Goal: Task Accomplishment & Management: Use online tool/utility

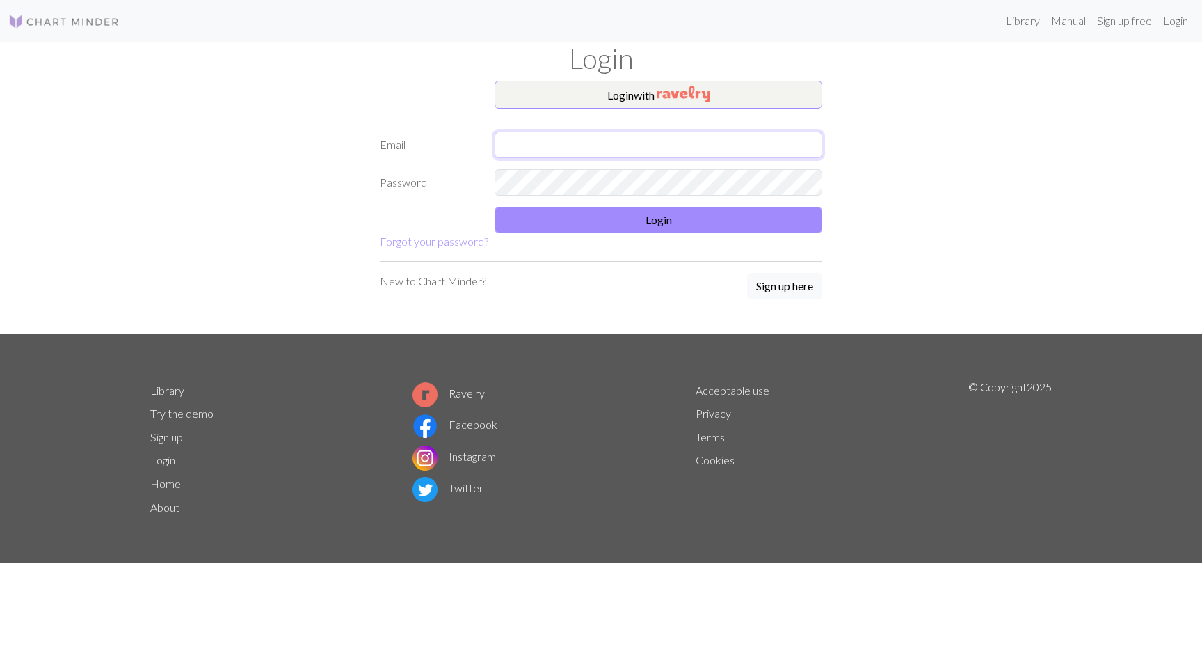
click at [600, 141] on input "text" at bounding box center [659, 145] width 328 height 26
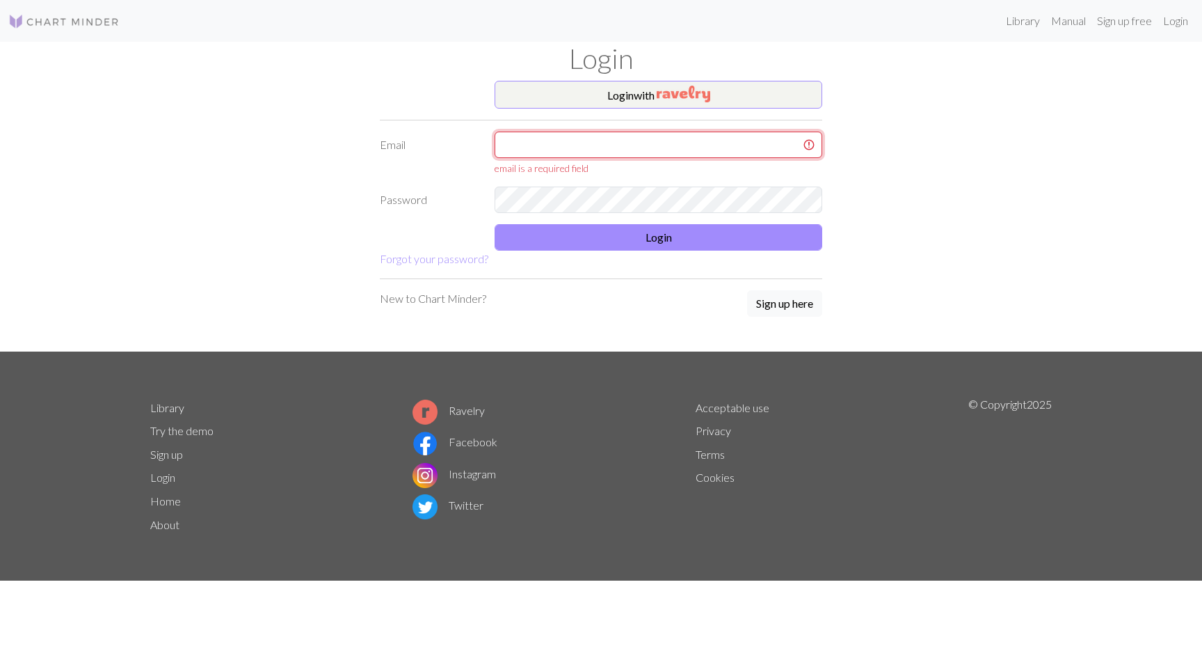
type input "ingvild.grane@gmail.com"
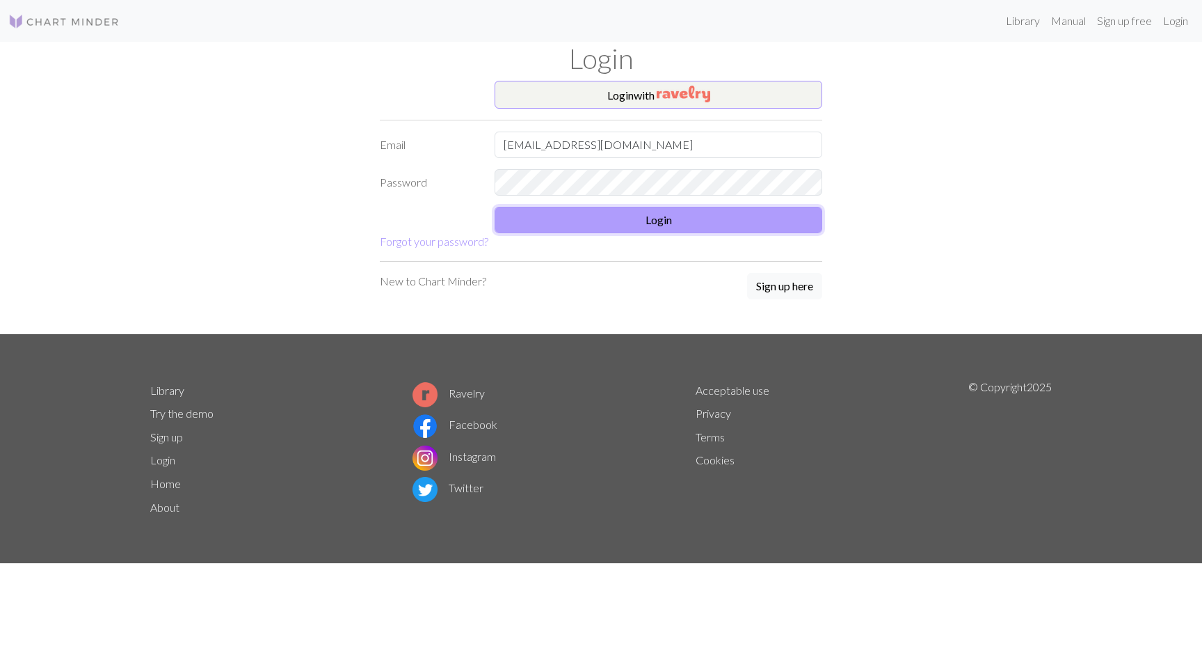
click at [633, 217] on button "Login" at bounding box center [659, 220] width 328 height 26
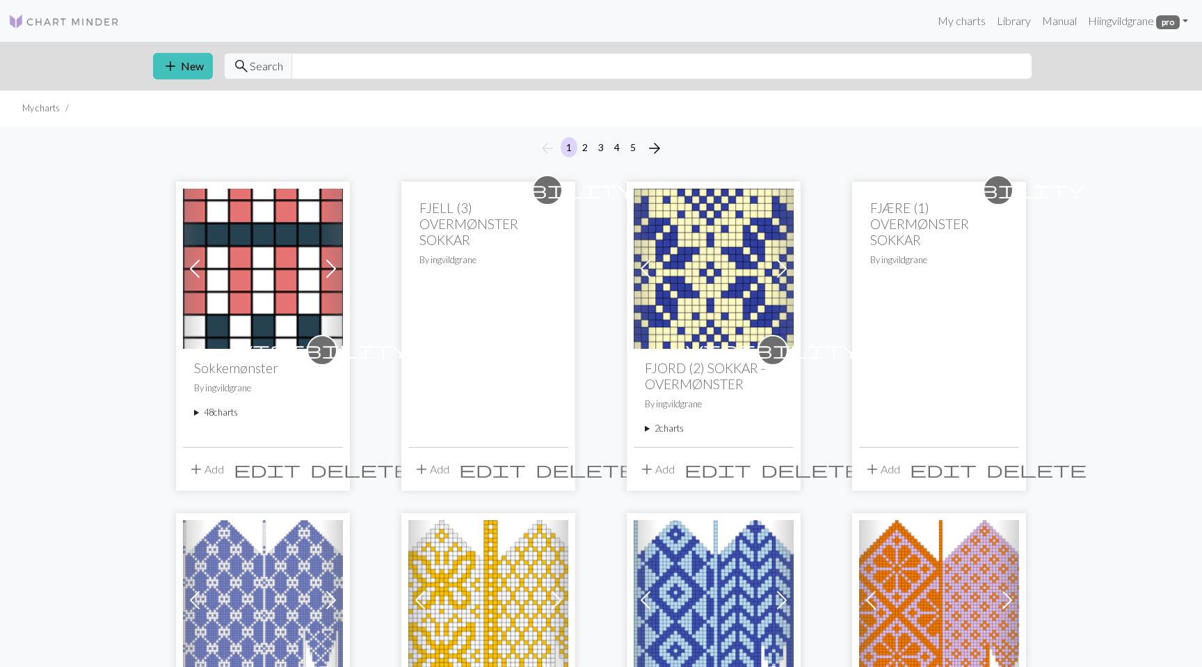
click at [221, 413] on summary "48 charts" at bounding box center [263, 412] width 138 height 13
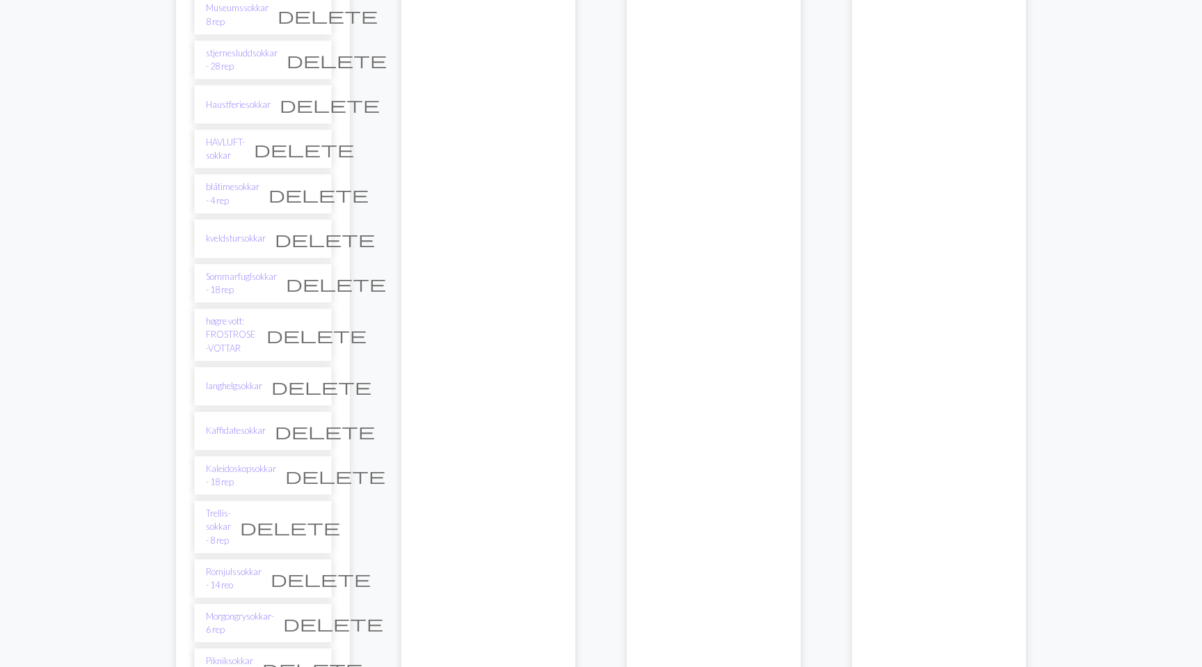
scroll to position [522, 0]
click at [257, 51] on link "stjernesluddsokkar - 28 rep" at bounding box center [242, 57] width 72 height 26
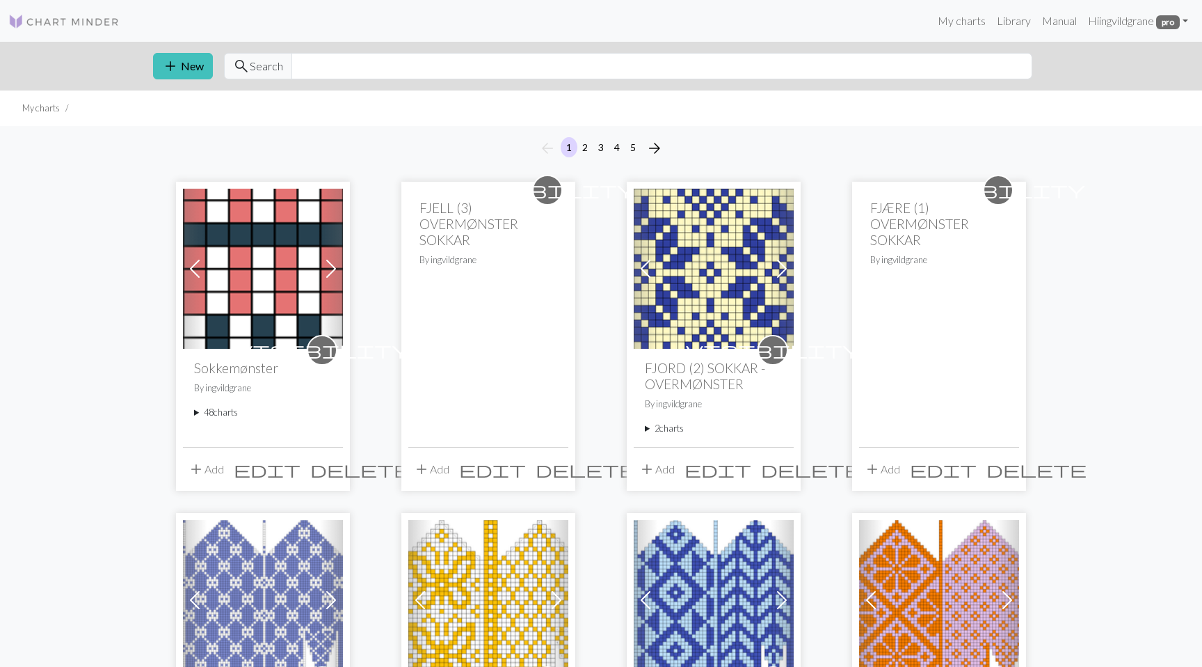
click at [216, 415] on summary "48 charts" at bounding box center [263, 412] width 138 height 13
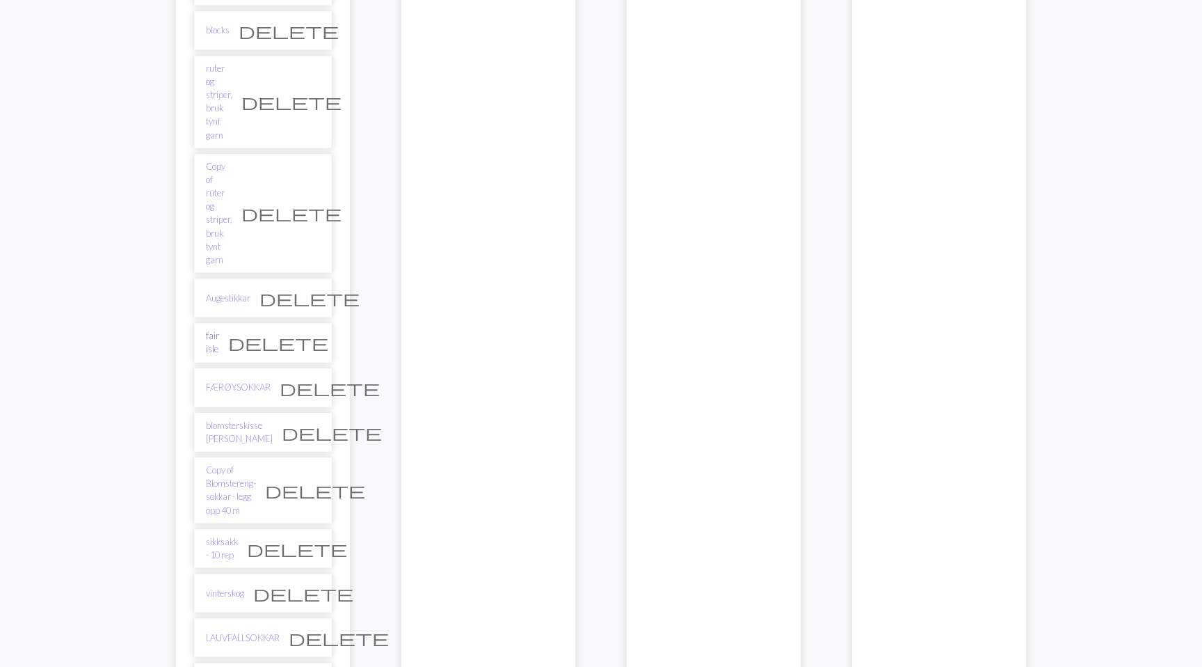
scroll to position [1922, 0]
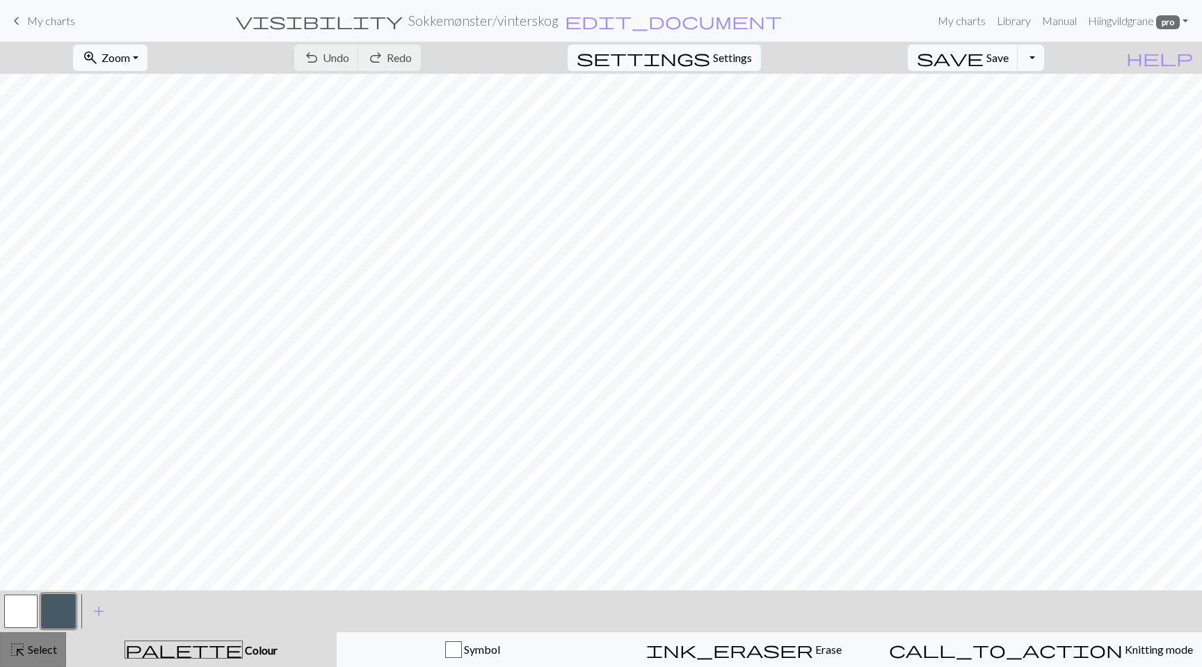
click at [63, 644] on button "highlight_alt Select Select" at bounding box center [33, 649] width 66 height 35
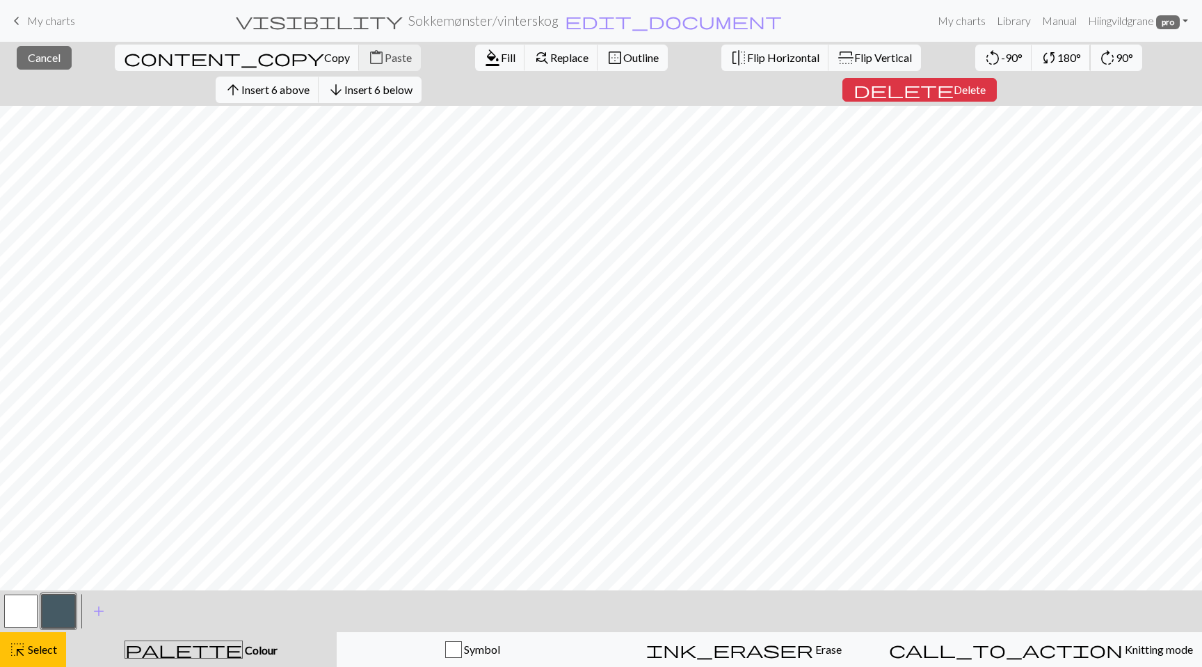
click at [1058, 62] on span "180°" at bounding box center [1070, 57] width 24 height 13
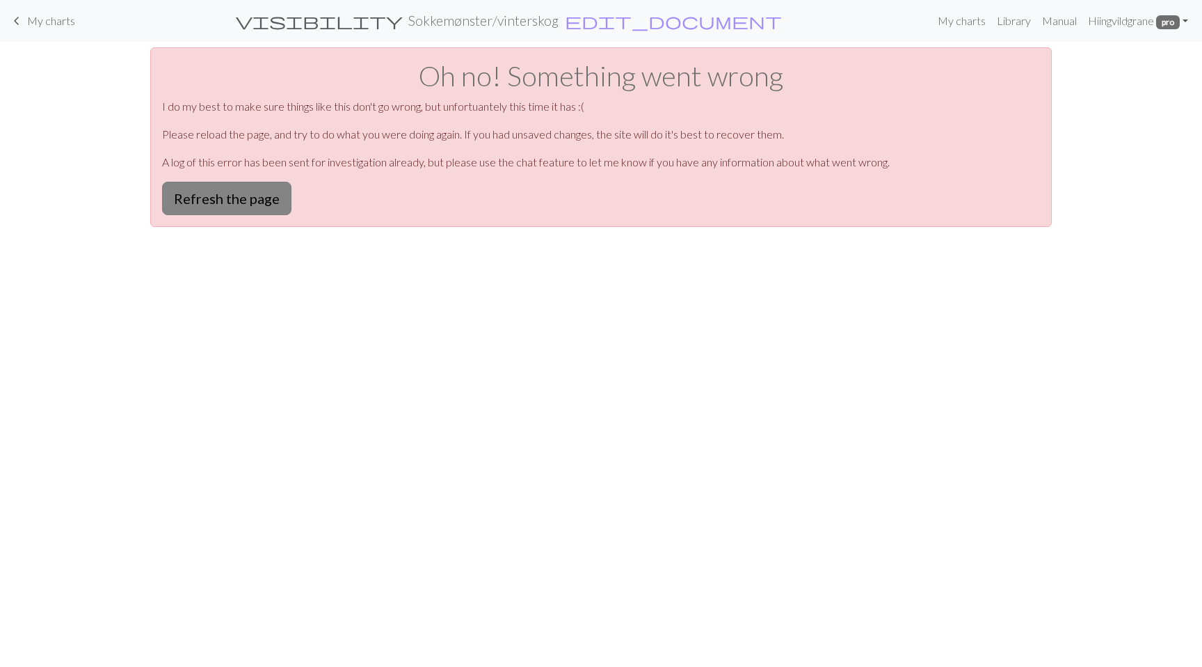
click at [241, 193] on button "Refresh the page" at bounding box center [226, 198] width 129 height 33
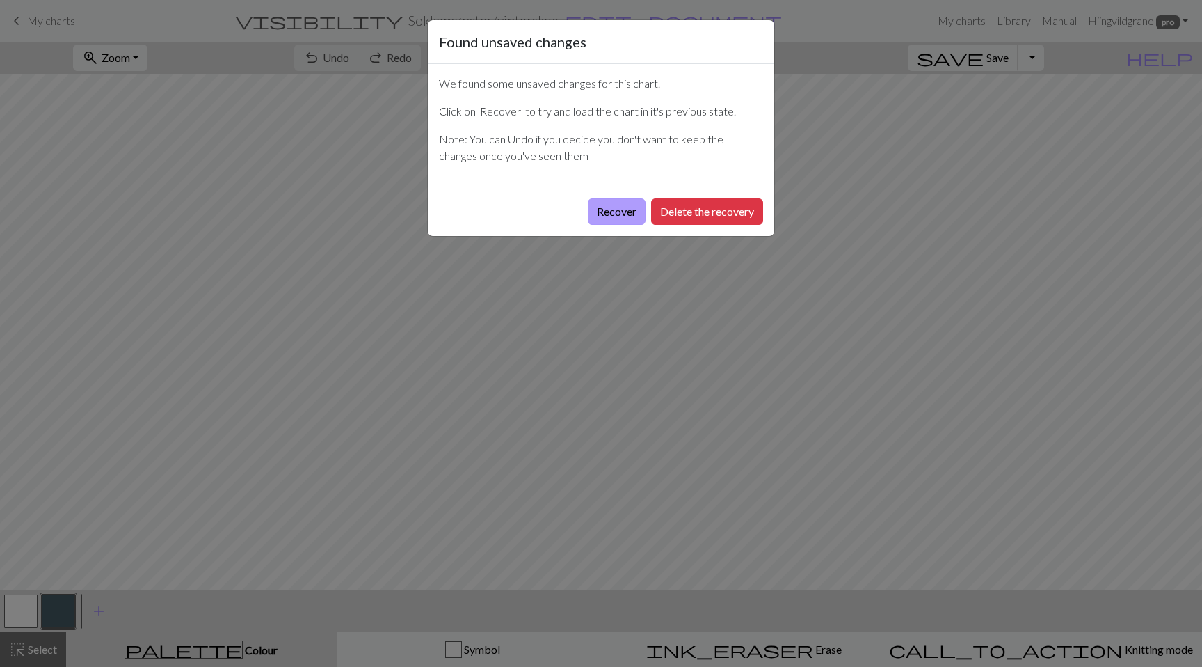
click at [621, 213] on button "Recover" at bounding box center [617, 211] width 58 height 26
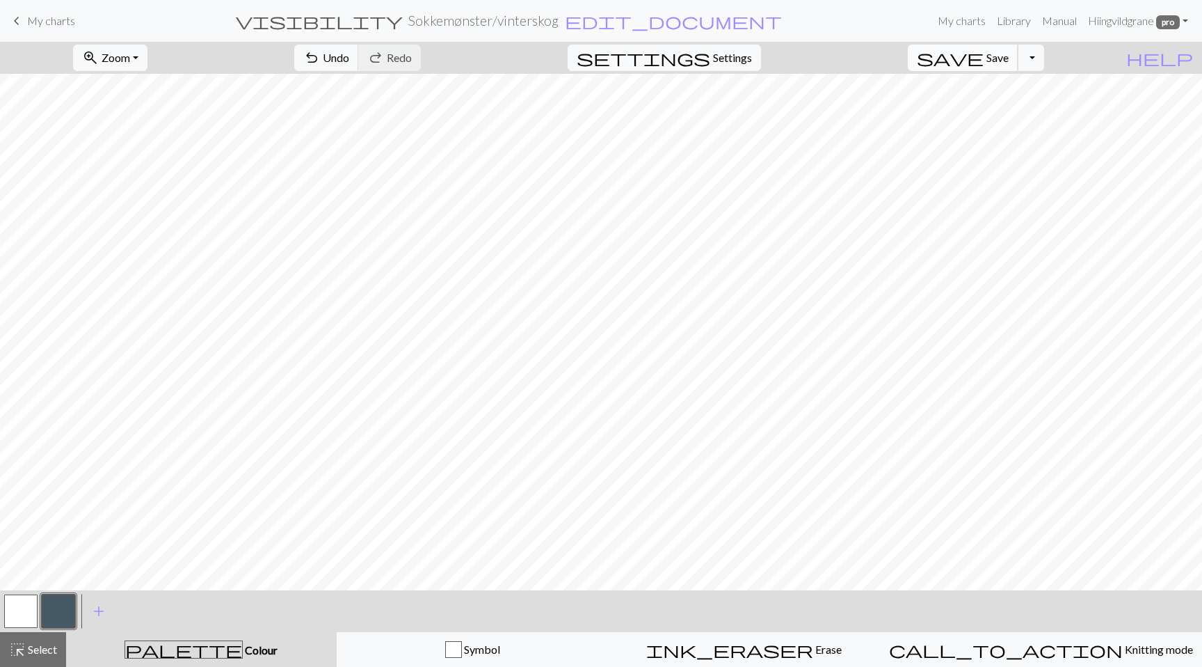
click at [984, 63] on span "save" at bounding box center [950, 57] width 67 height 19
click at [29, 604] on button "button" at bounding box center [20, 610] width 33 height 33
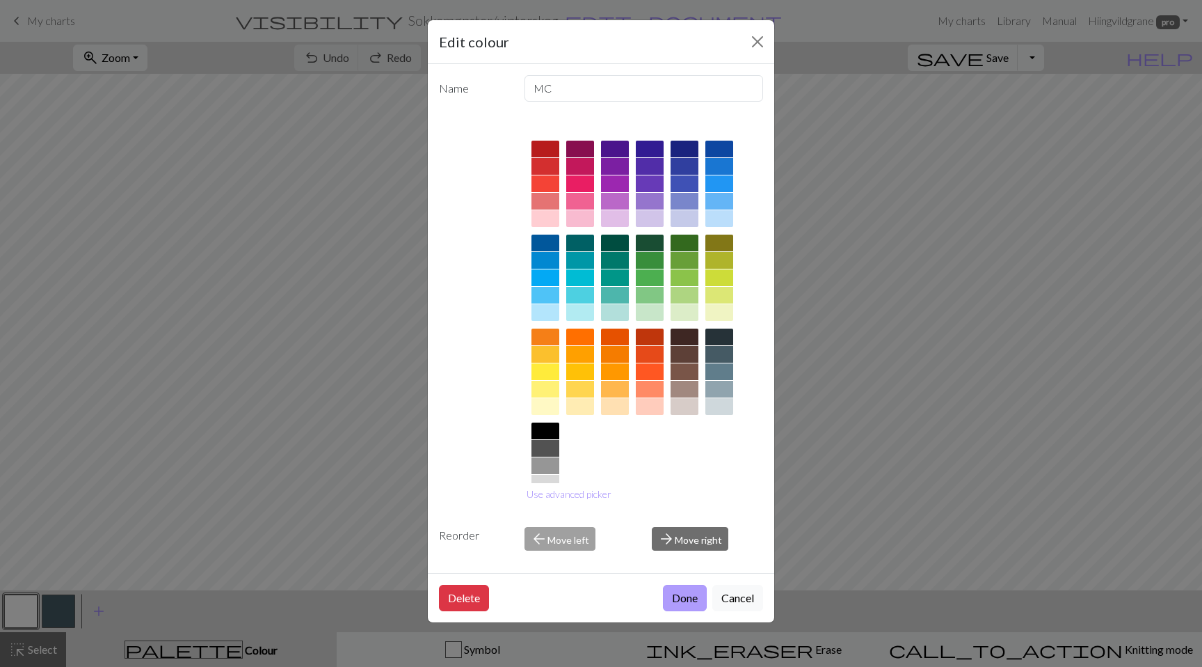
click at [681, 606] on button "Done" at bounding box center [685, 598] width 44 height 26
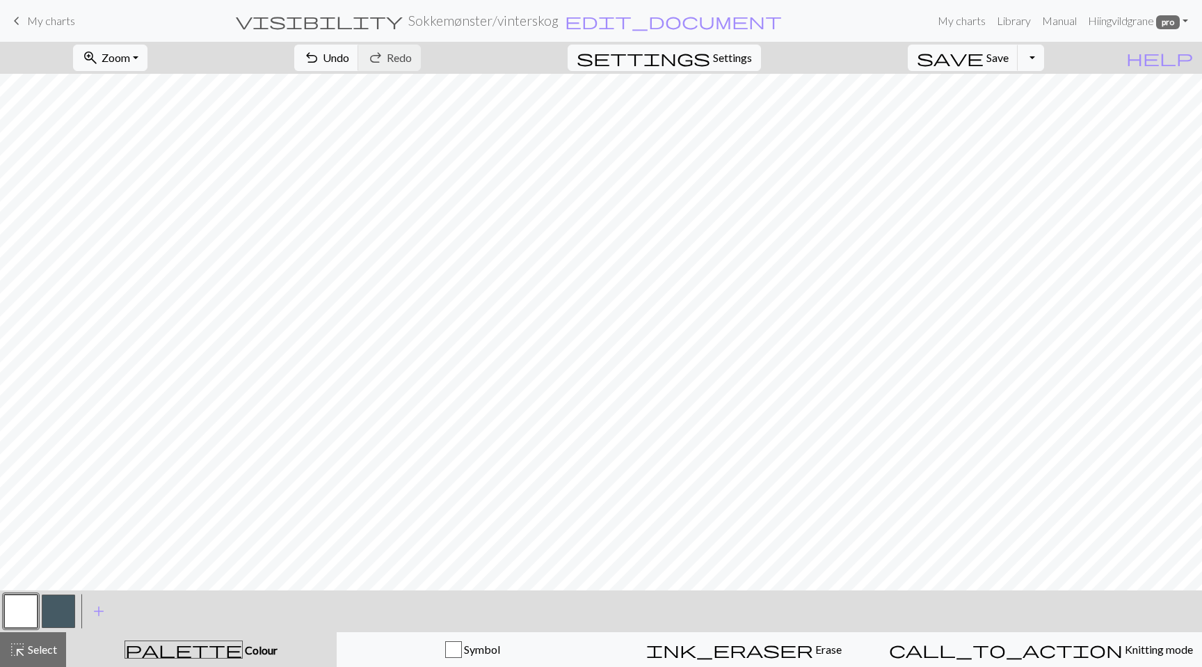
click at [63, 621] on button "button" at bounding box center [58, 610] width 33 height 33
click at [62, 617] on button "button" at bounding box center [58, 610] width 33 height 33
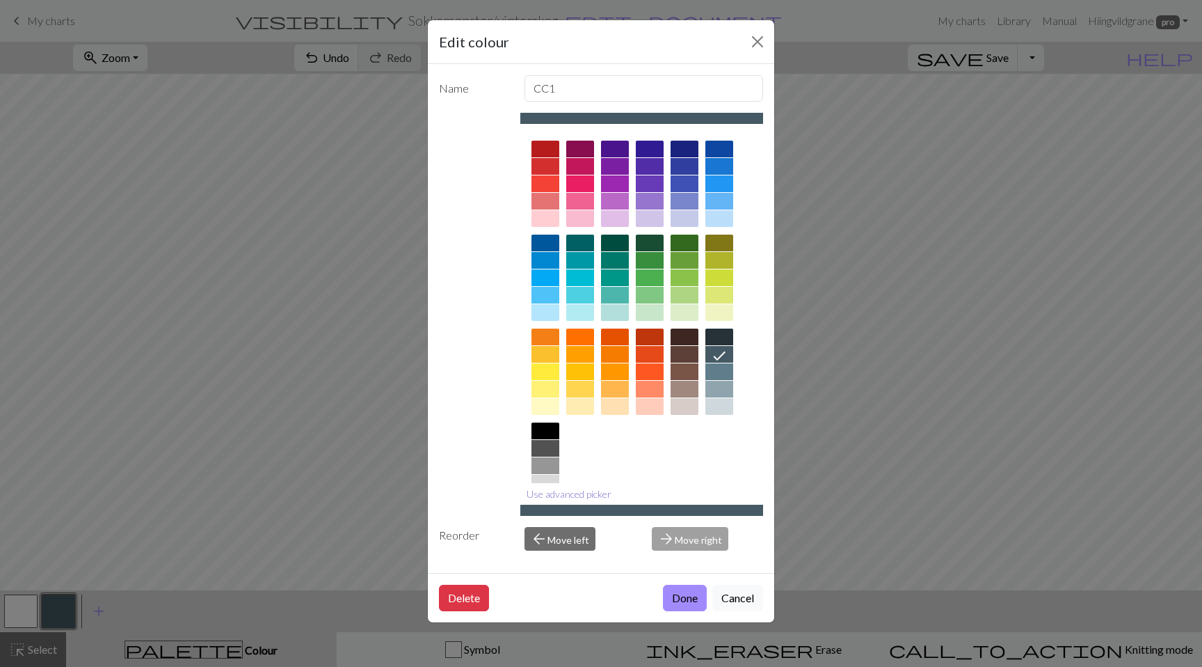
click at [574, 491] on button "Use advanced picker" at bounding box center [568, 494] width 97 height 22
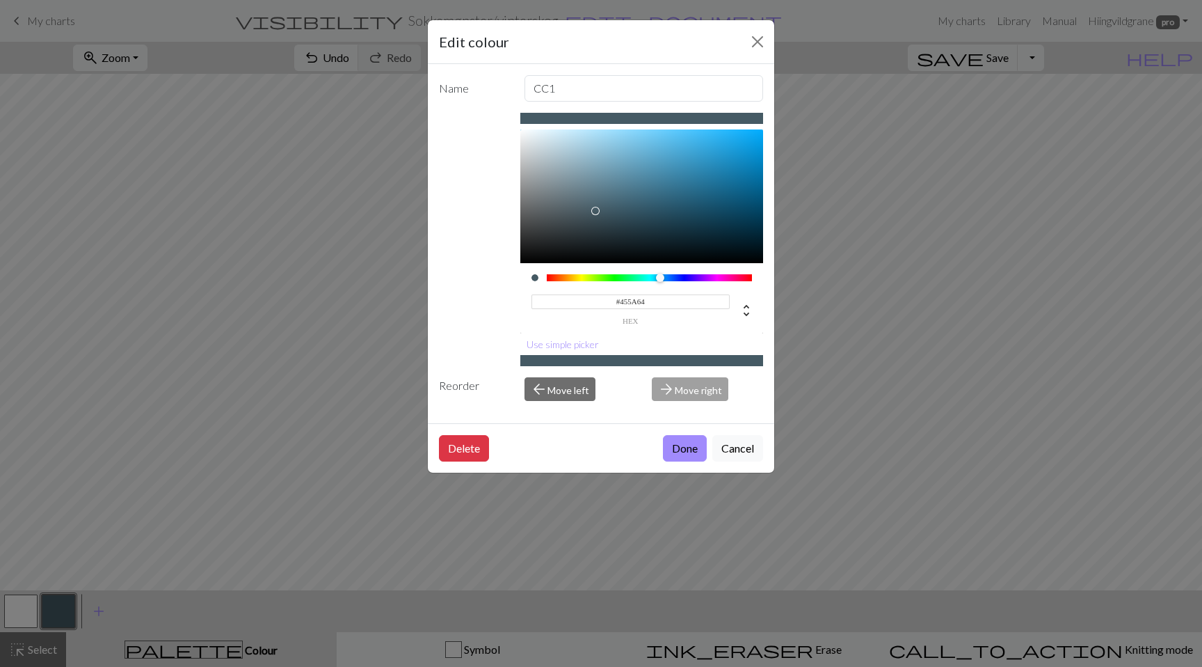
drag, startPoint x: 653, startPoint y: 299, endPoint x: 542, endPoint y: 298, distance: 111.3
click at [542, 298] on input "#455A64" at bounding box center [631, 301] width 199 height 15
click at [687, 447] on button "Done" at bounding box center [685, 448] width 44 height 26
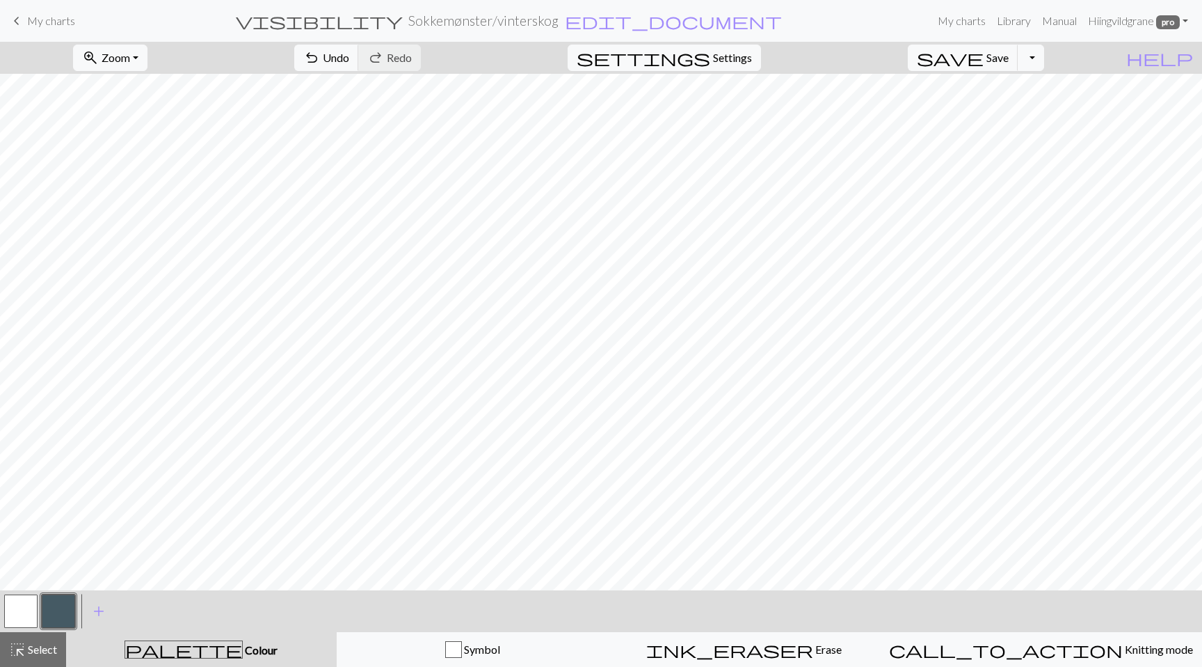
click at [27, 618] on button "button" at bounding box center [20, 610] width 33 height 33
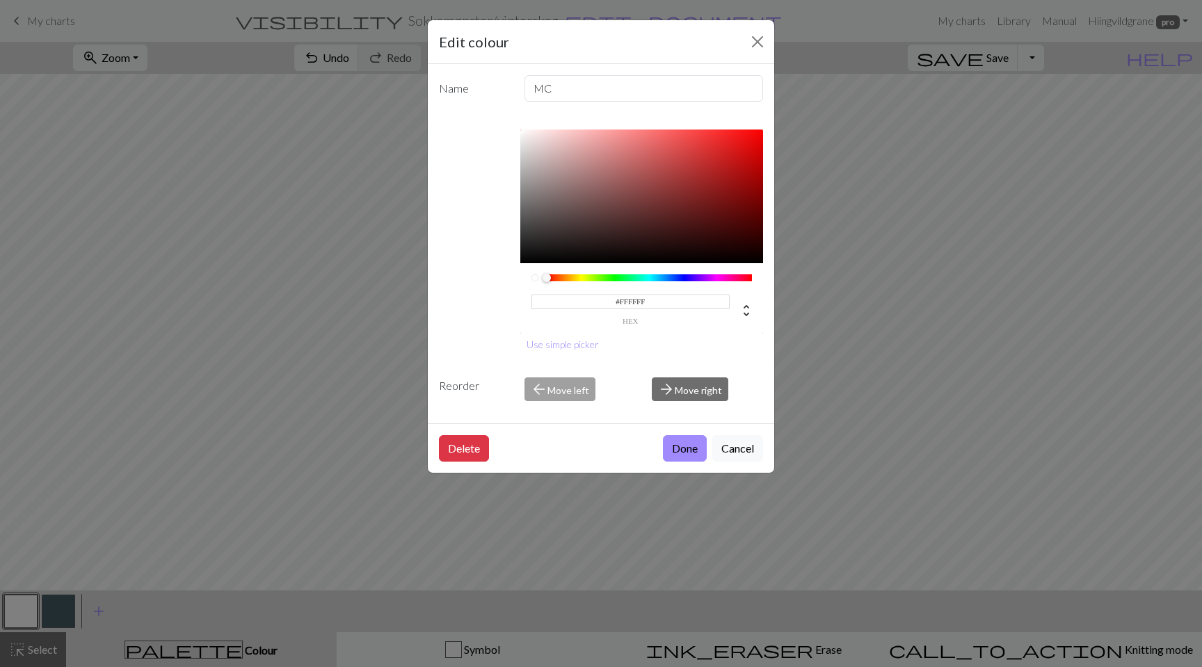
drag, startPoint x: 658, startPoint y: 300, endPoint x: 536, endPoint y: 300, distance: 121.1
click at [536, 300] on input "#FFFFFF" at bounding box center [631, 301] width 199 height 15
paste input "455A64"
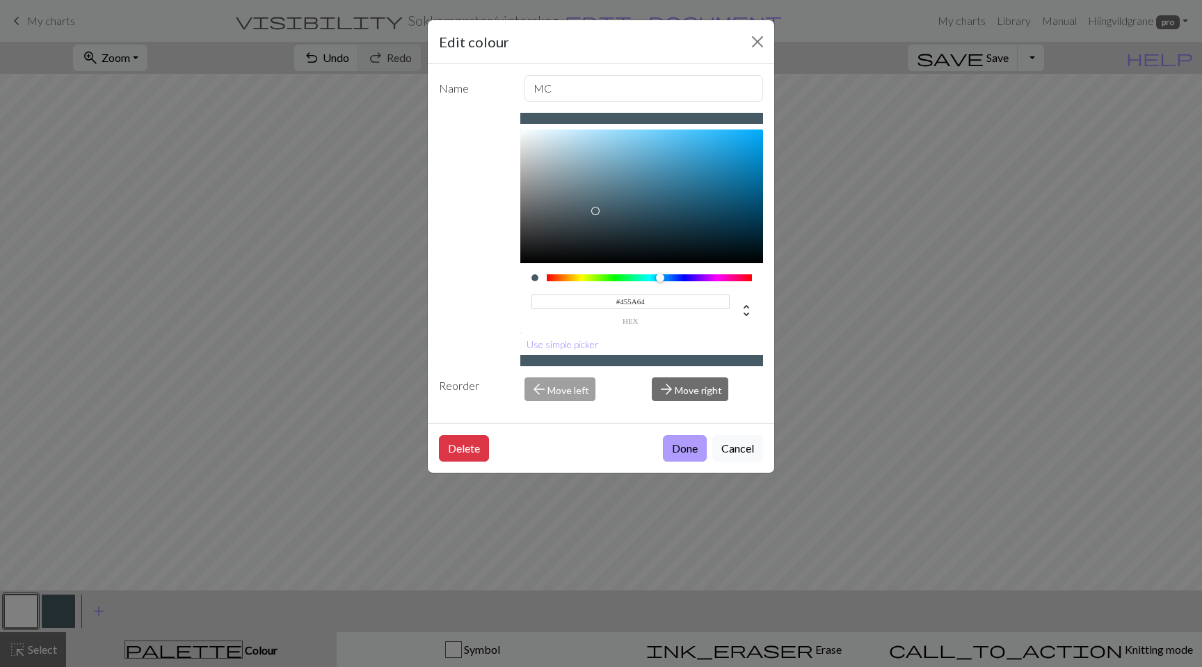
type input "#455A64"
click at [692, 450] on button "Done" at bounding box center [685, 448] width 44 height 26
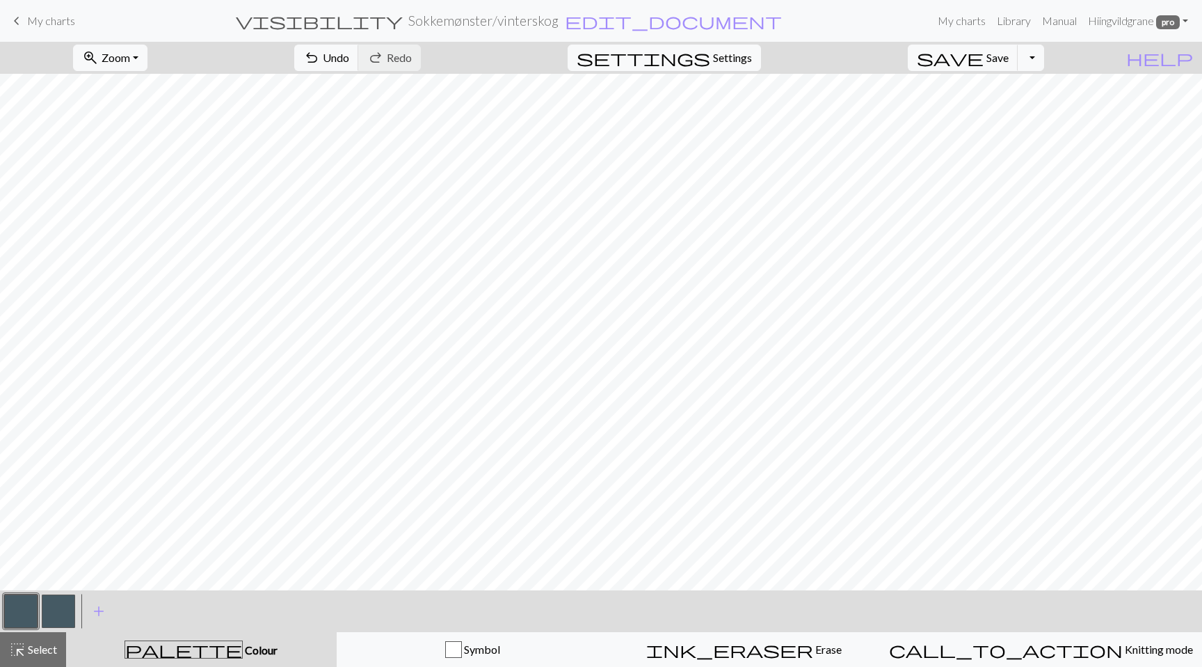
click at [45, 610] on button "button" at bounding box center [58, 610] width 33 height 33
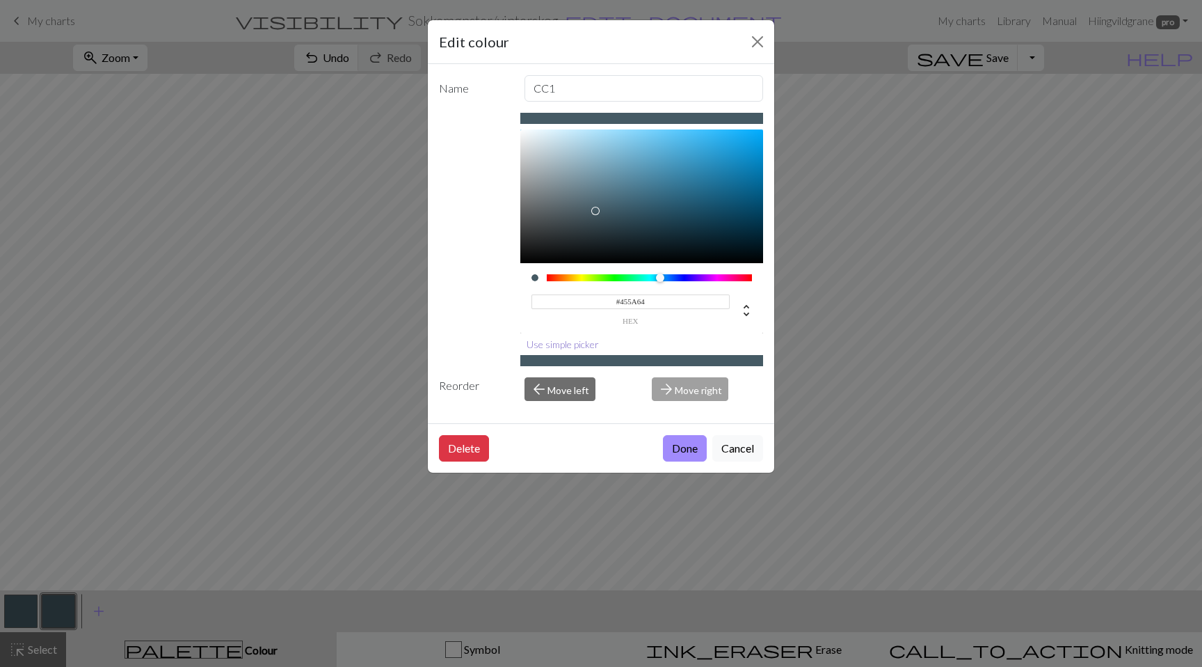
click at [571, 342] on button "Use simple picker" at bounding box center [562, 344] width 85 height 22
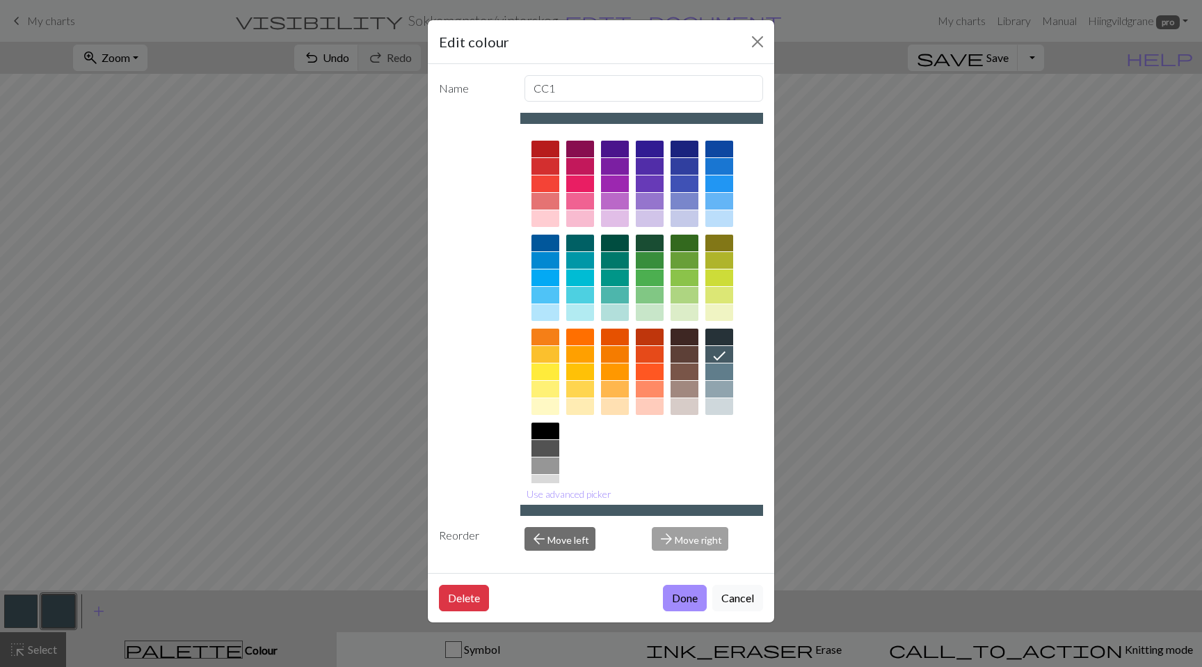
scroll to position [42, 0]
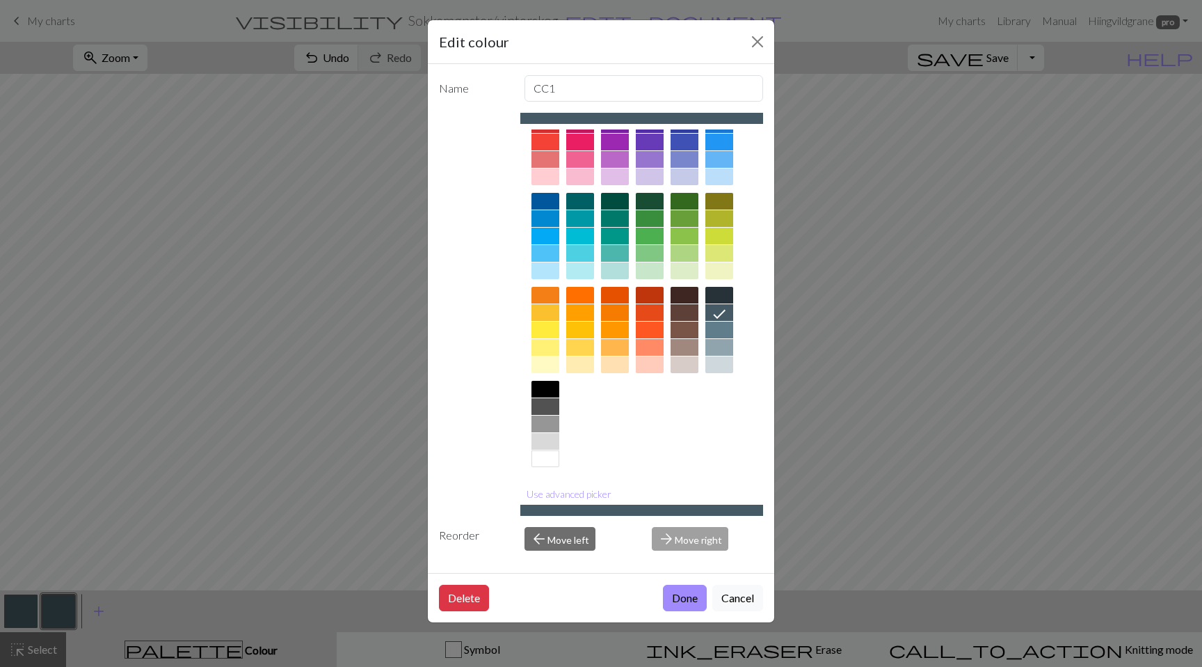
click at [544, 469] on div at bounding box center [546, 428] width 28 height 94
click at [542, 460] on div at bounding box center [546, 458] width 28 height 17
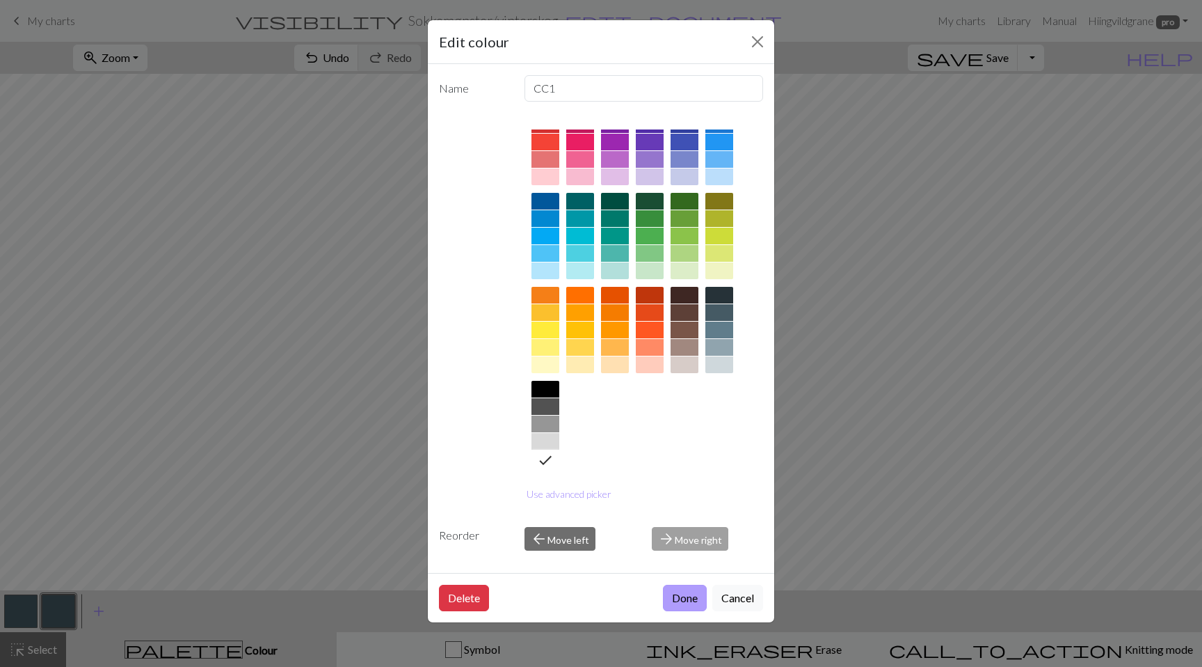
click at [689, 588] on button "Done" at bounding box center [685, 598] width 44 height 26
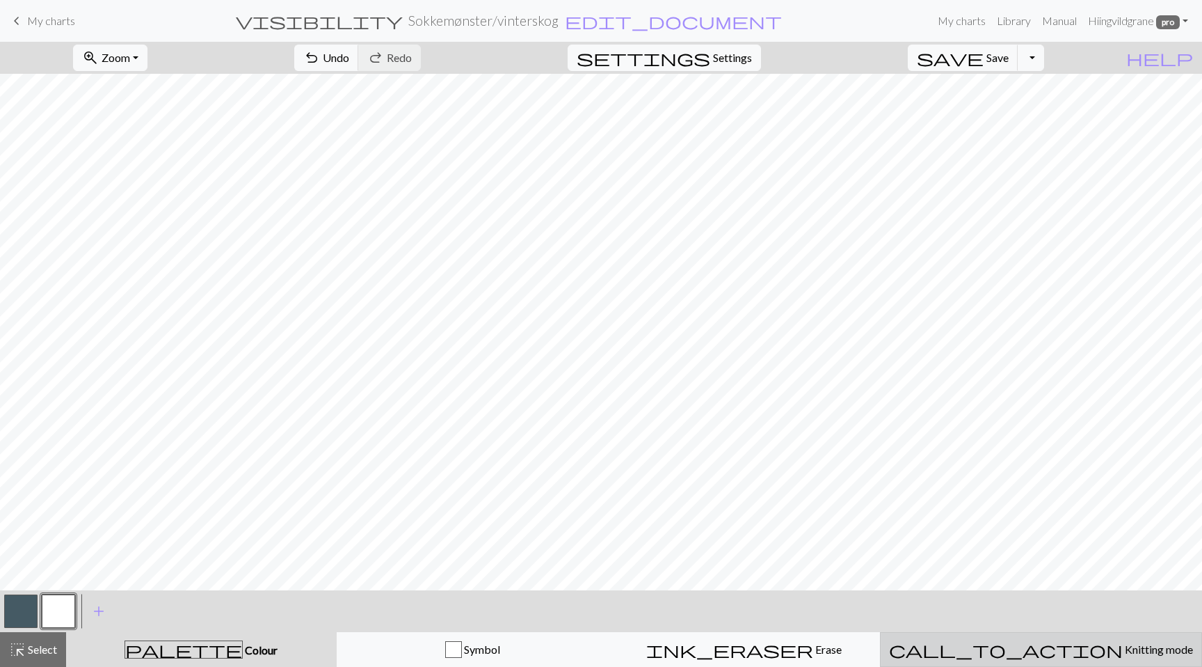
click at [1028, 652] on span "call_to_action" at bounding box center [1006, 648] width 234 height 19
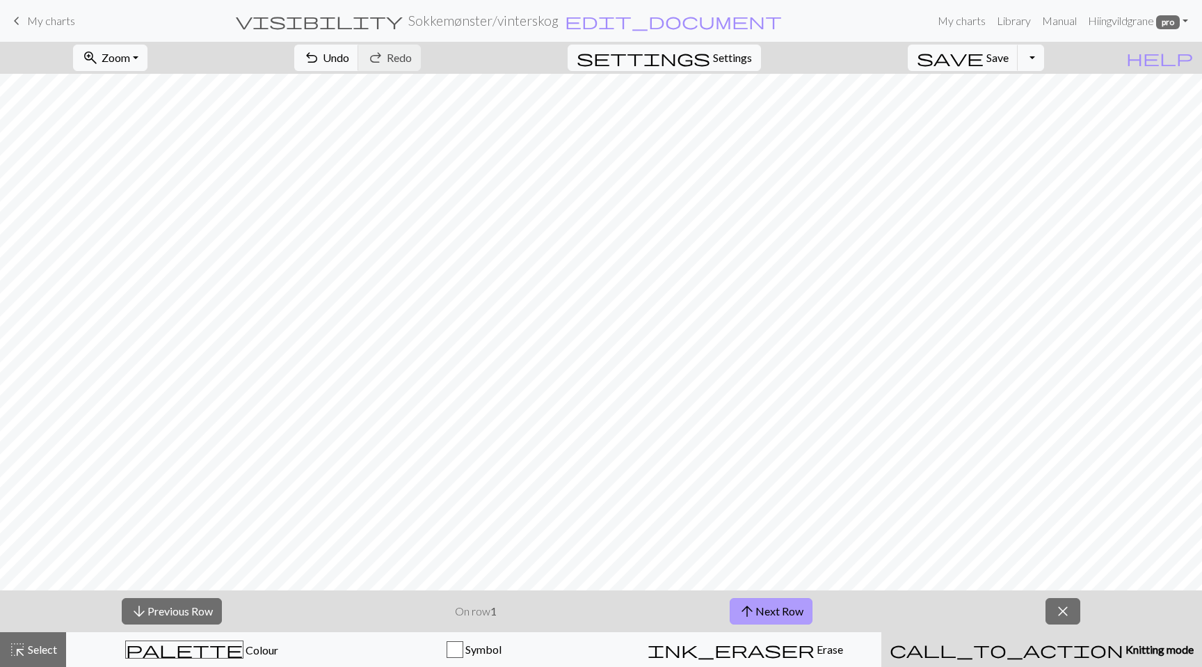
click at [799, 617] on button "arrow_upward Next Row" at bounding box center [771, 611] width 83 height 26
